Goal: Find specific page/section

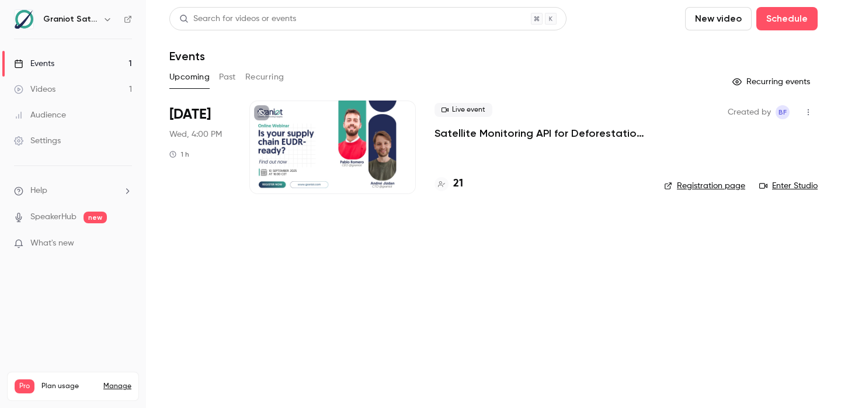
click at [529, 196] on li "[DATE] Wed, 4:00 PM 1 h Live event Satellite Monitoring API for Deforestation V…" at bounding box center [493, 153] width 648 height 107
